Goal: Transaction & Acquisition: Obtain resource

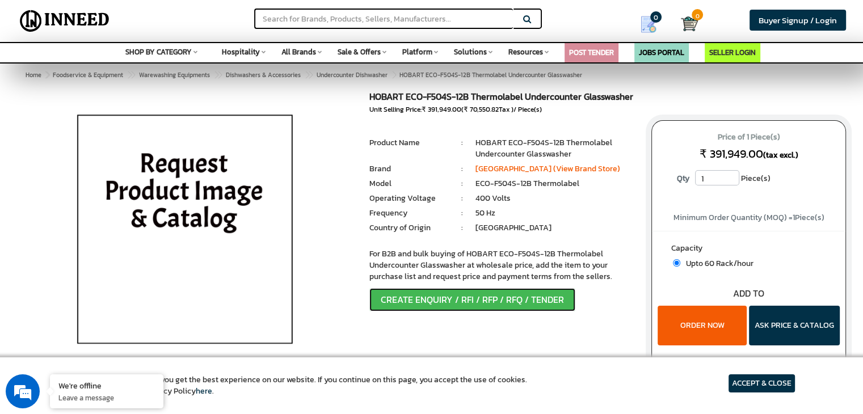
click at [487, 300] on button "CREATE ENQUIRY / RFI / RFP / RFQ / TENDER" at bounding box center [472, 299] width 206 height 23
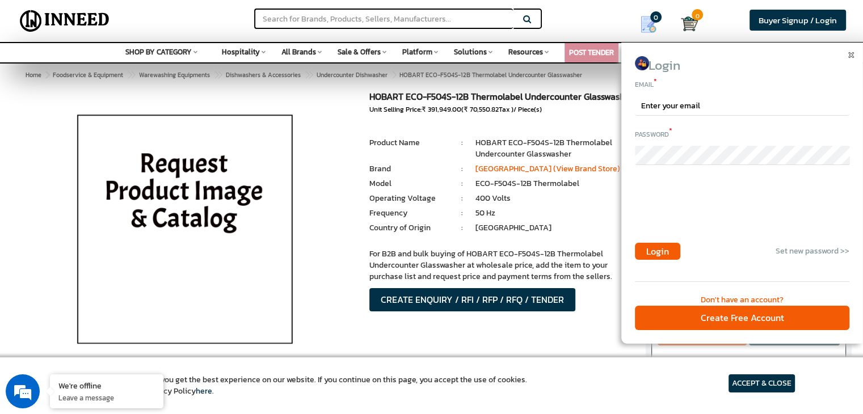
click at [849, 60] on div "Login Email * Password * Login Set new password >> Please login to continue Don…" at bounding box center [742, 193] width 242 height 301
click at [849, 56] on img at bounding box center [851, 55] width 6 height 6
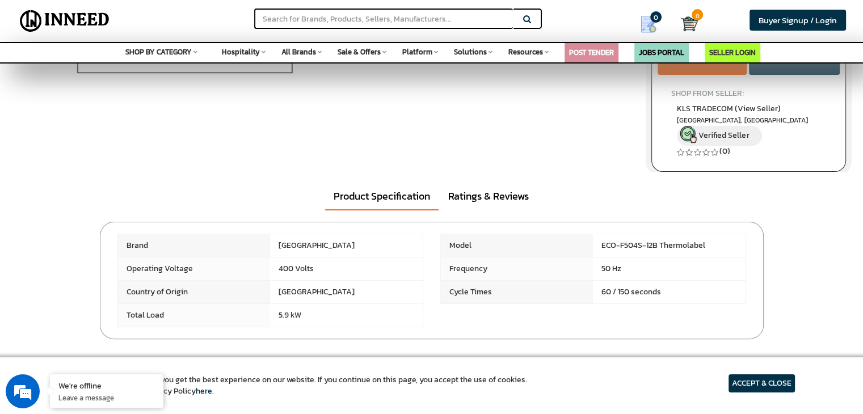
scroll to position [284, 0]
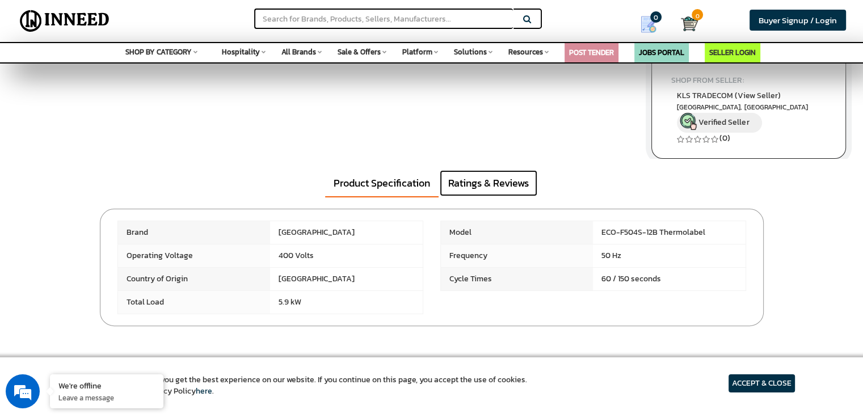
click at [488, 196] on link "Ratings & Reviews" at bounding box center [489, 183] width 98 height 26
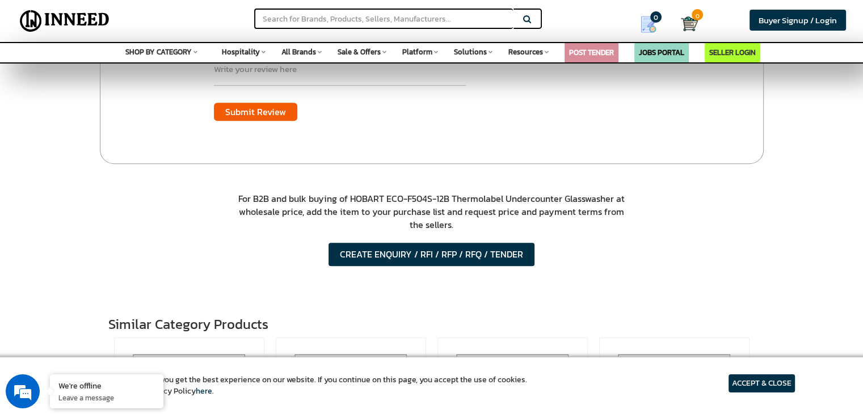
scroll to position [567, 0]
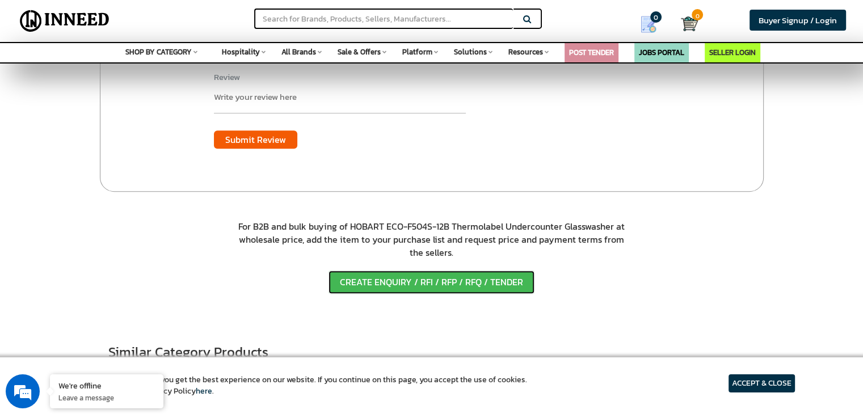
click at [504, 289] on button "CREATE ENQUIRY / RFI / RFP / RFQ / TENDER" at bounding box center [431, 282] width 206 height 23
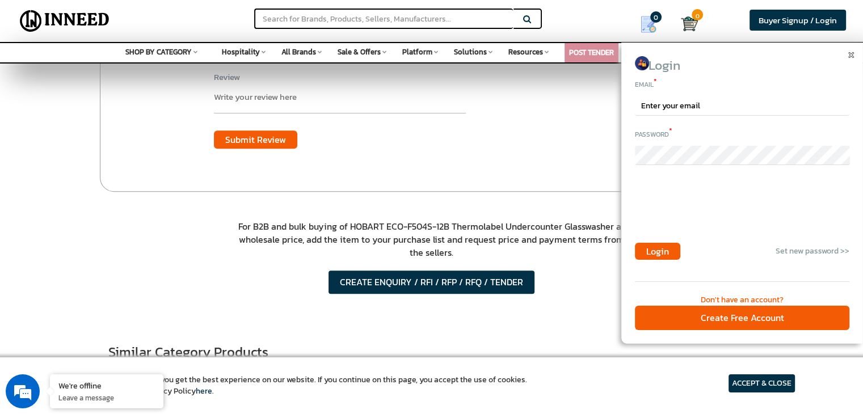
click at [848, 59] on div at bounding box center [852, 54] width 9 height 11
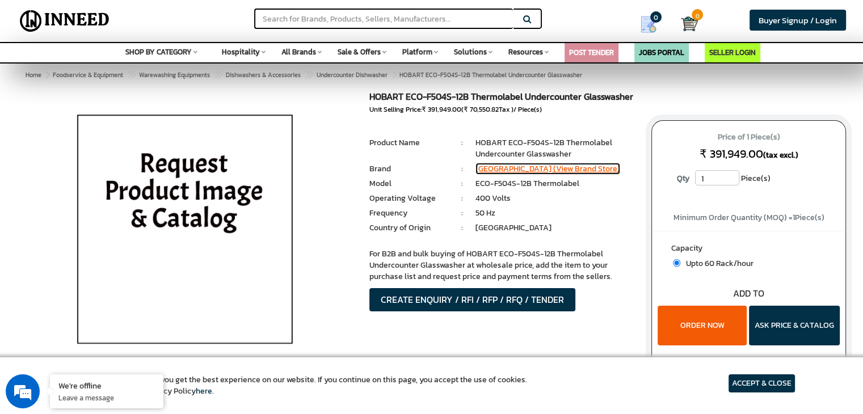
click at [496, 168] on link "[GEOGRAPHIC_DATA] (View Brand Store)" at bounding box center [547, 169] width 145 height 12
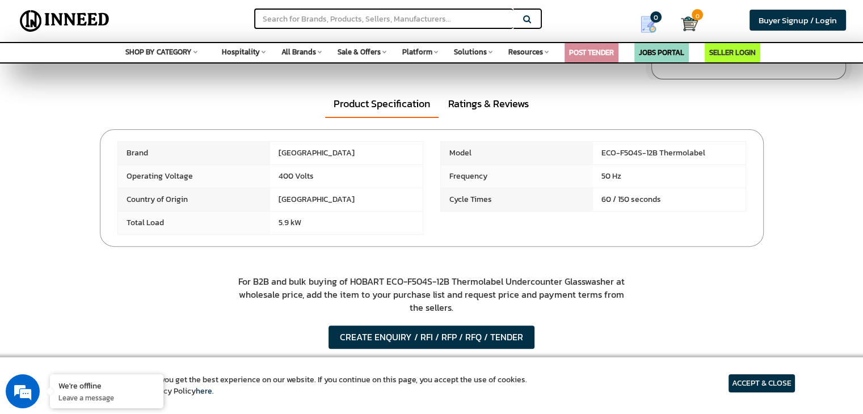
scroll to position [397, 0]
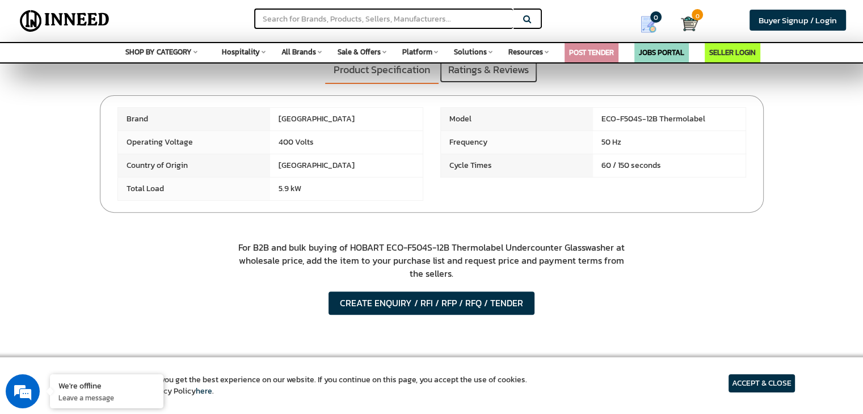
click at [492, 83] on link "Ratings & Reviews" at bounding box center [489, 70] width 98 height 26
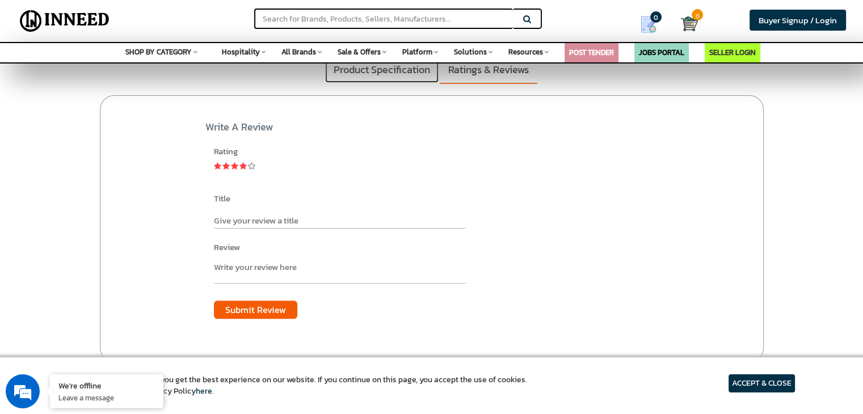
click at [397, 83] on link "Product Specification" at bounding box center [381, 70] width 113 height 26
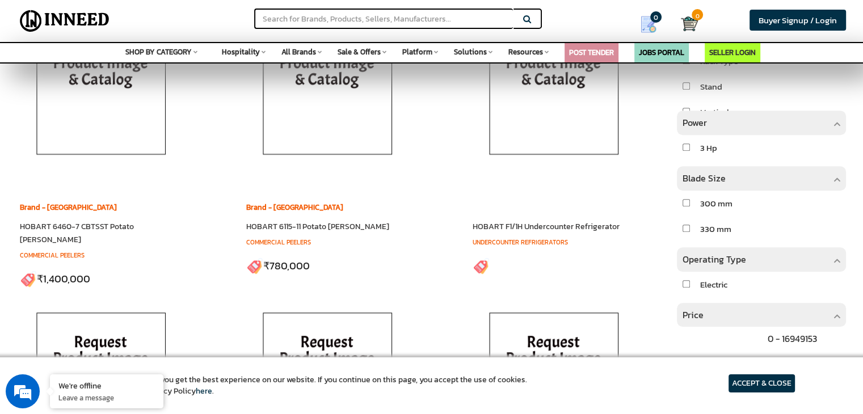
scroll to position [1134, 0]
